Goal: Use online tool/utility: Utilize a website feature to perform a specific function

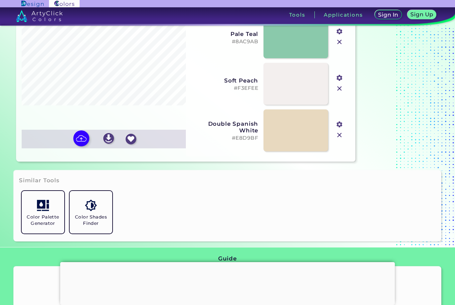
scroll to position [162, 0]
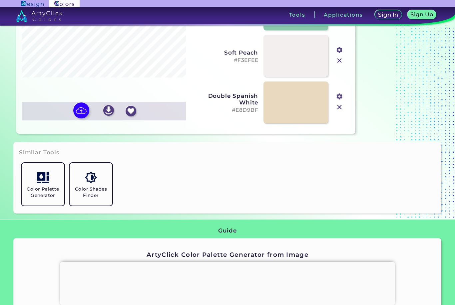
click at [84, 118] on img at bounding box center [81, 111] width 16 height 16
click at [0, 0] on input "file" at bounding box center [0, 0] width 0 height 0
type input "#42386a"
type input "#867566"
type input "#e8d1c9"
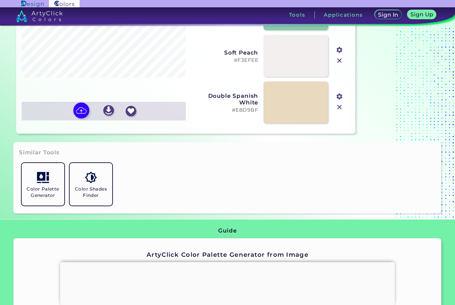
type input "#cbbaa7"
type input "#899c9d"
type input "#efe5db"
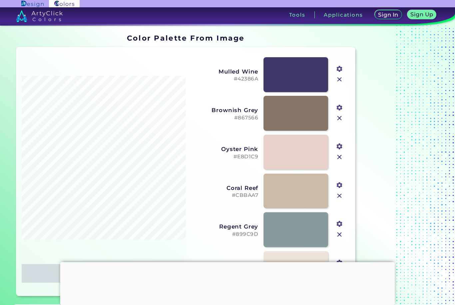
scroll to position [0, 0]
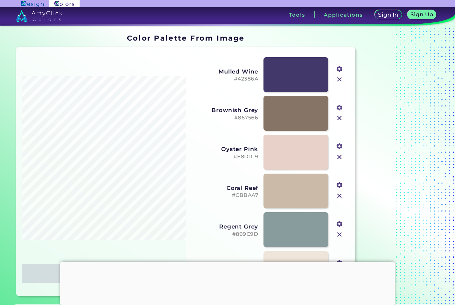
click at [0, 0] on input "file" at bounding box center [0, 0] width 0 height 0
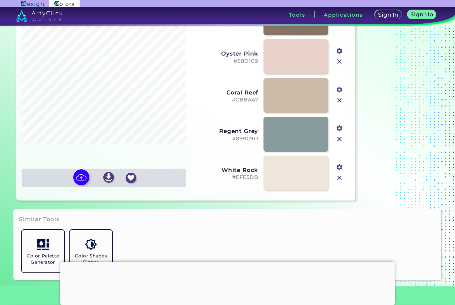
scroll to position [119, 0]
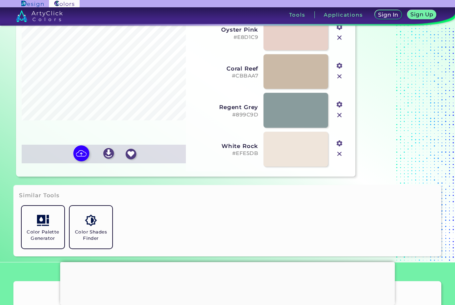
click at [78, 161] on img at bounding box center [81, 153] width 16 height 16
click at [0, 0] on input "file" at bounding box center [0, 0] width 0 height 0
type input "#5c7082"
type input "#303d48"
type input "#ac9c8d"
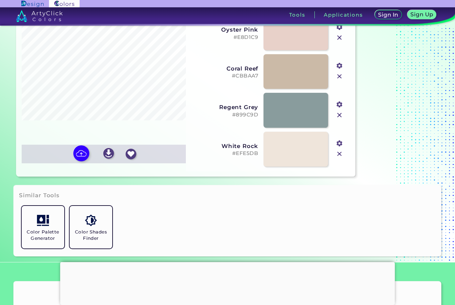
type input "#cfb4ad"
type input "#e5d0c0"
type input "#f3e3de"
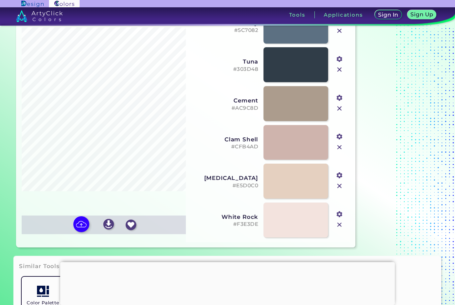
scroll to position [54, 0]
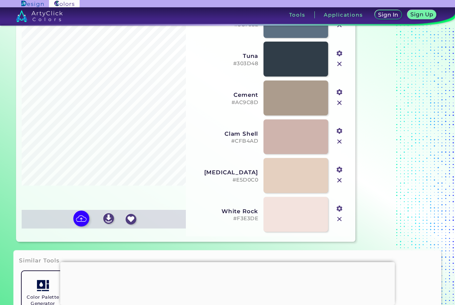
click at [78, 227] on img at bounding box center [81, 219] width 16 height 16
click at [0, 0] on input "file" at bounding box center [0, 0] width 0 height 0
type input "#2a3c46"
type input "#607172"
type input "#cdbaa7"
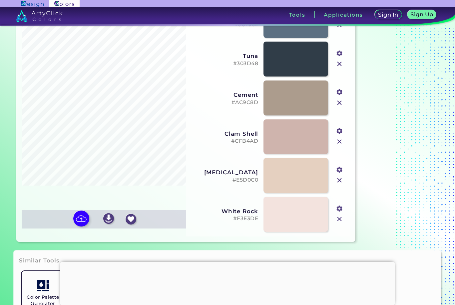
type input "#e9d3cc"
type input "#ae9c8c"
type input "#f2e5e1"
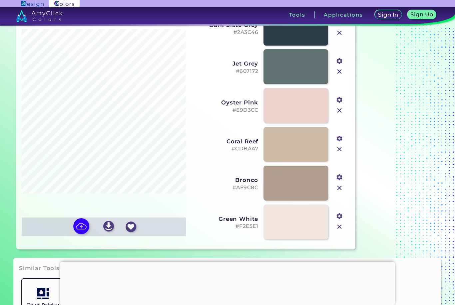
scroll to position [46, 0]
click at [77, 235] on img at bounding box center [81, 227] width 16 height 16
click at [0, 0] on input "file" at bounding box center [0, 0] width 0 height 0
type input "#5a5f66"
type input "#54472d"
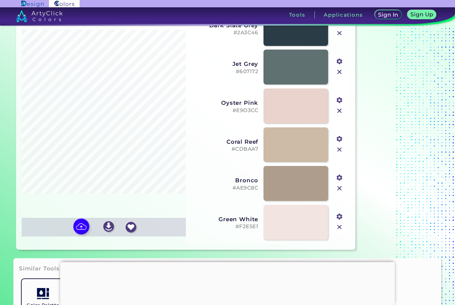
type input "#c5b2b8"
type input "#b59692"
type input "#f3ecde"
type input "#c9d2d2"
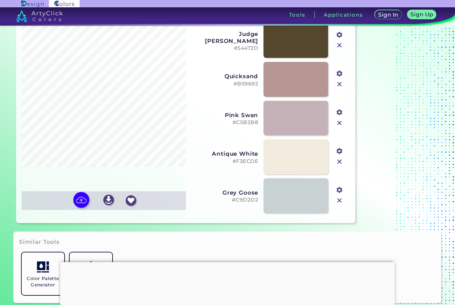
scroll to position [72, 0]
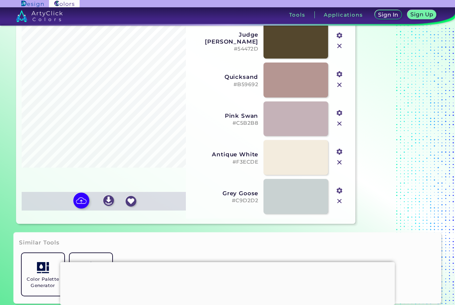
click at [0, 0] on input "file" at bounding box center [0, 0] width 0 height 0
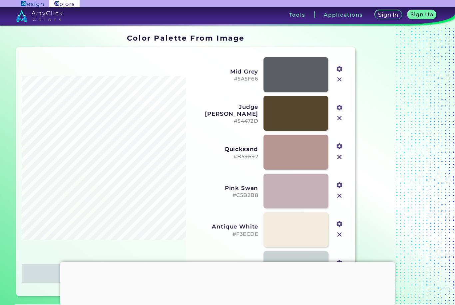
scroll to position [0, 0]
